Goal: Information Seeking & Learning: Learn about a topic

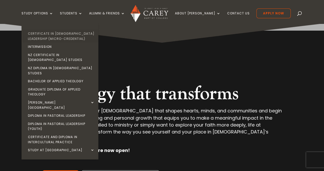
click at [56, 33] on link "Certificate in [DEMOGRAPHIC_DATA] Leadership (Micro-credential)" at bounding box center [61, 35] width 77 height 13
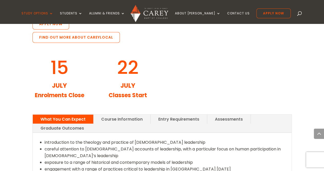
scroll to position [605, 0]
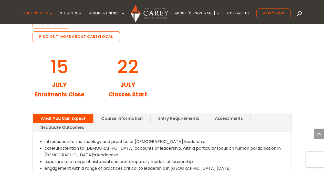
click at [83, 123] on link "Graduate Outcomes" at bounding box center [62, 127] width 59 height 9
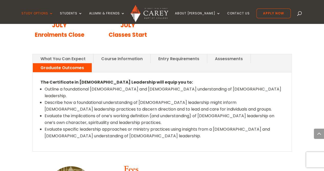
scroll to position [667, 0]
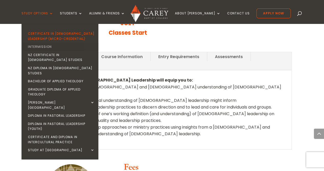
click at [54, 50] on link "Intermission" at bounding box center [61, 47] width 77 height 8
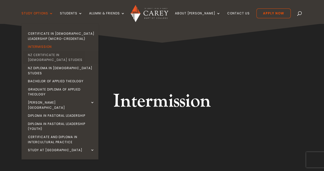
click at [61, 53] on link "NZ Certificate in [DEMOGRAPHIC_DATA] Studies" at bounding box center [61, 57] width 77 height 13
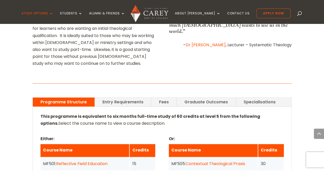
scroll to position [339, 0]
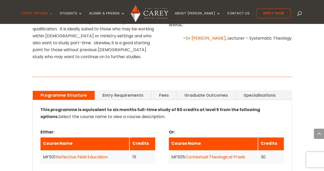
click at [160, 91] on link "Fees" at bounding box center [164, 95] width 25 height 9
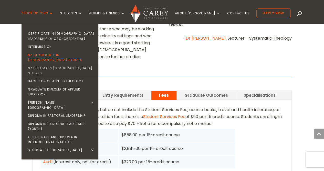
click at [61, 64] on link "NZ Diploma in [DEMOGRAPHIC_DATA] Studies" at bounding box center [61, 70] width 77 height 13
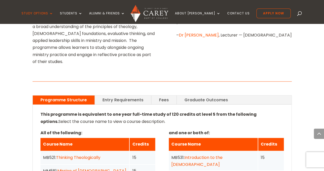
scroll to position [339, 0]
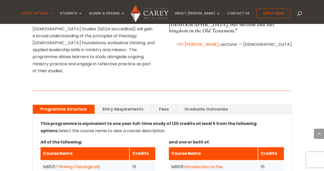
click at [161, 104] on link "Fees" at bounding box center [164, 108] width 25 height 9
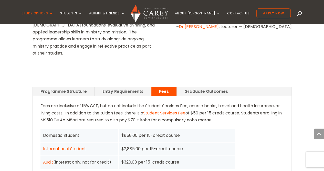
scroll to position [349, 0]
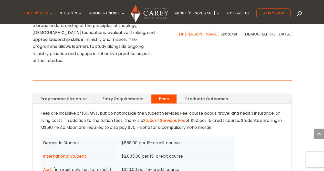
click at [79, 94] on link "Programme Structure" at bounding box center [64, 98] width 62 height 9
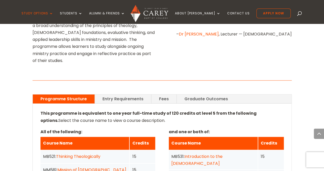
click at [164, 94] on link "Fees" at bounding box center [164, 98] width 25 height 9
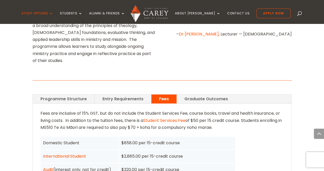
click at [69, 94] on link "Programme Structure" at bounding box center [64, 98] width 62 height 9
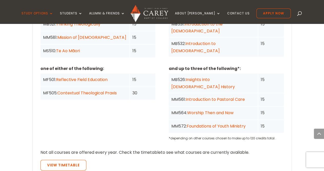
scroll to position [523, 0]
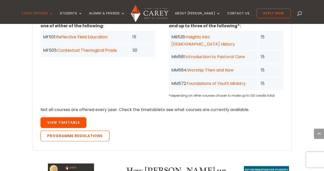
click at [69, 117] on link "View Timetable" at bounding box center [64, 122] width 46 height 11
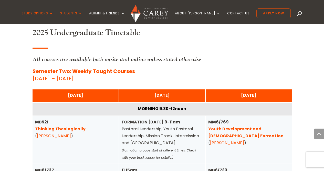
scroll to position [256, 0]
